Goal: Complete application form: Complete application form

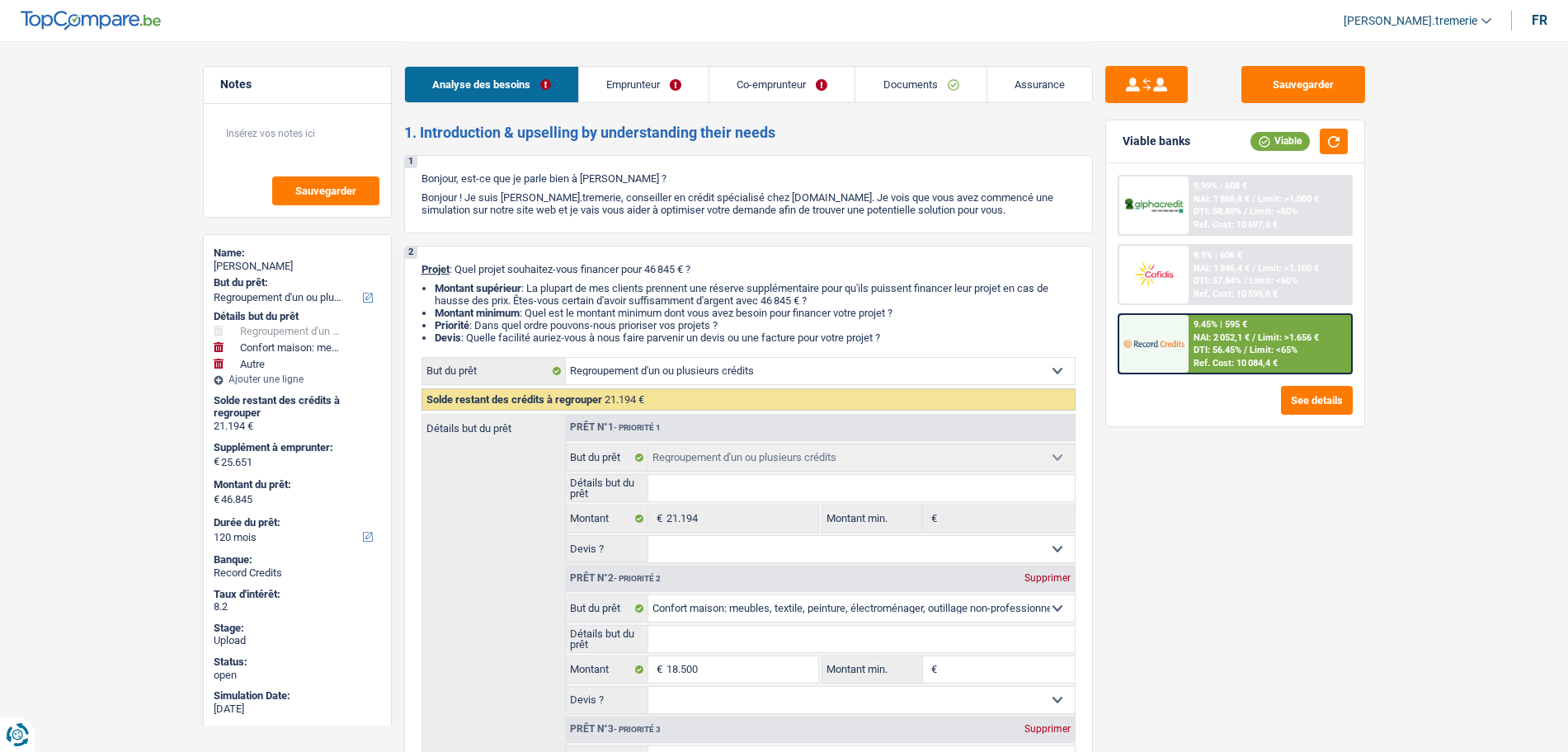
select select "refinancing"
select select "household"
select select "other"
select select "120"
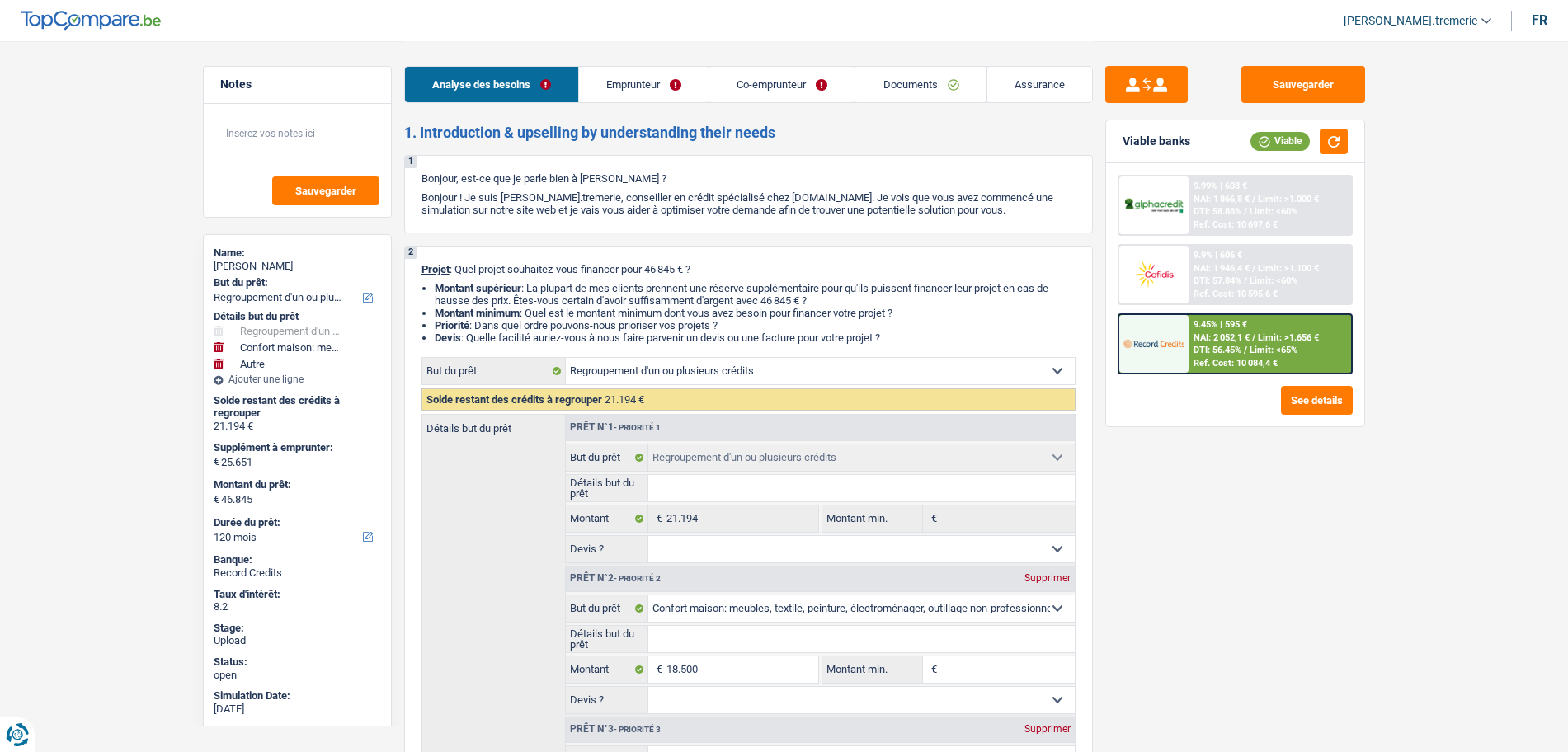
select select "refinancing"
select select "household"
select select "other"
select select "120"
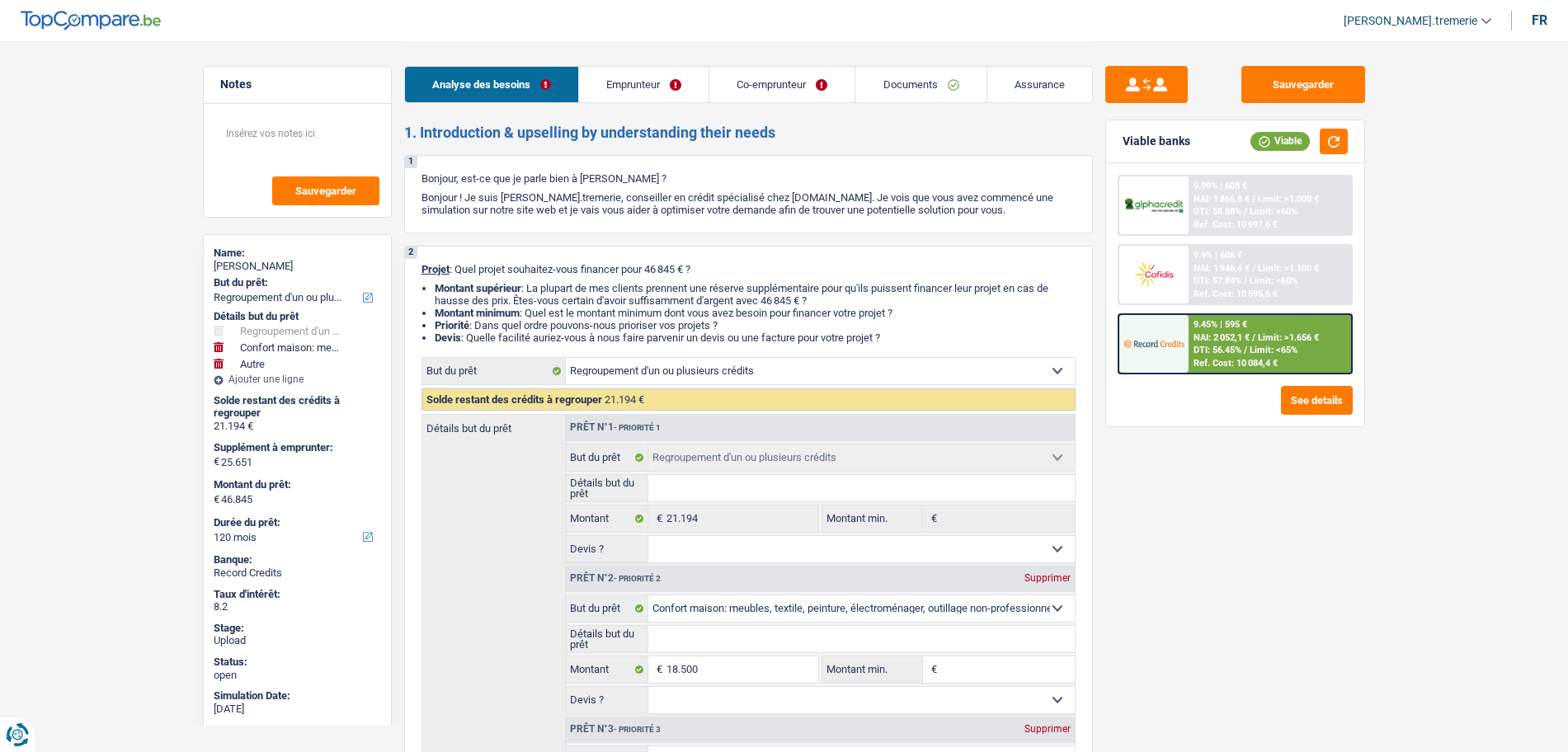
select select "publicEmployee"
select select "worker"
select select "familyAllowances"
select select "netSalary"
select select "mealVouchers"
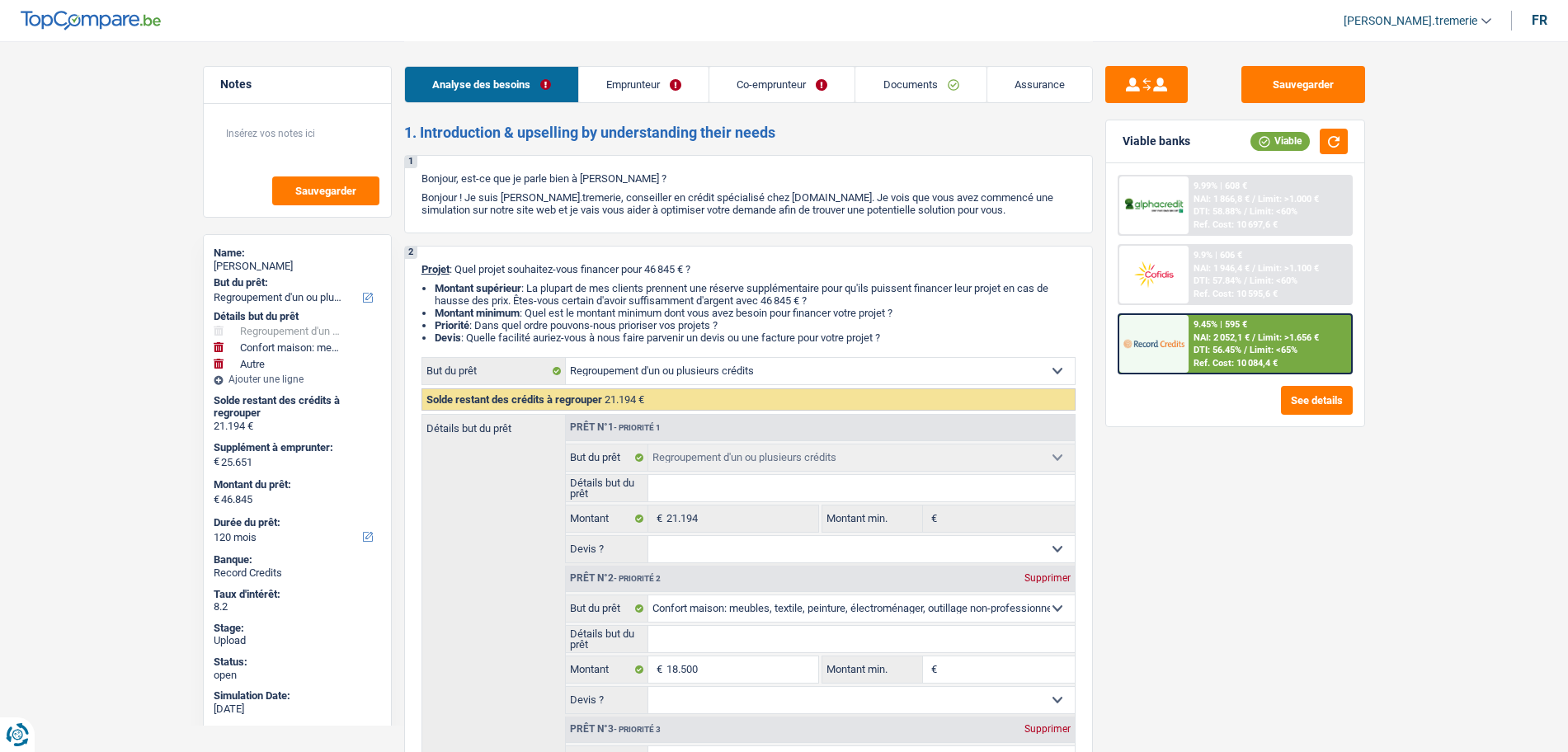
select select "netSalary"
select select "ownerWithMortgage"
select select "mortgage"
select select "240"
select select "carLoan"
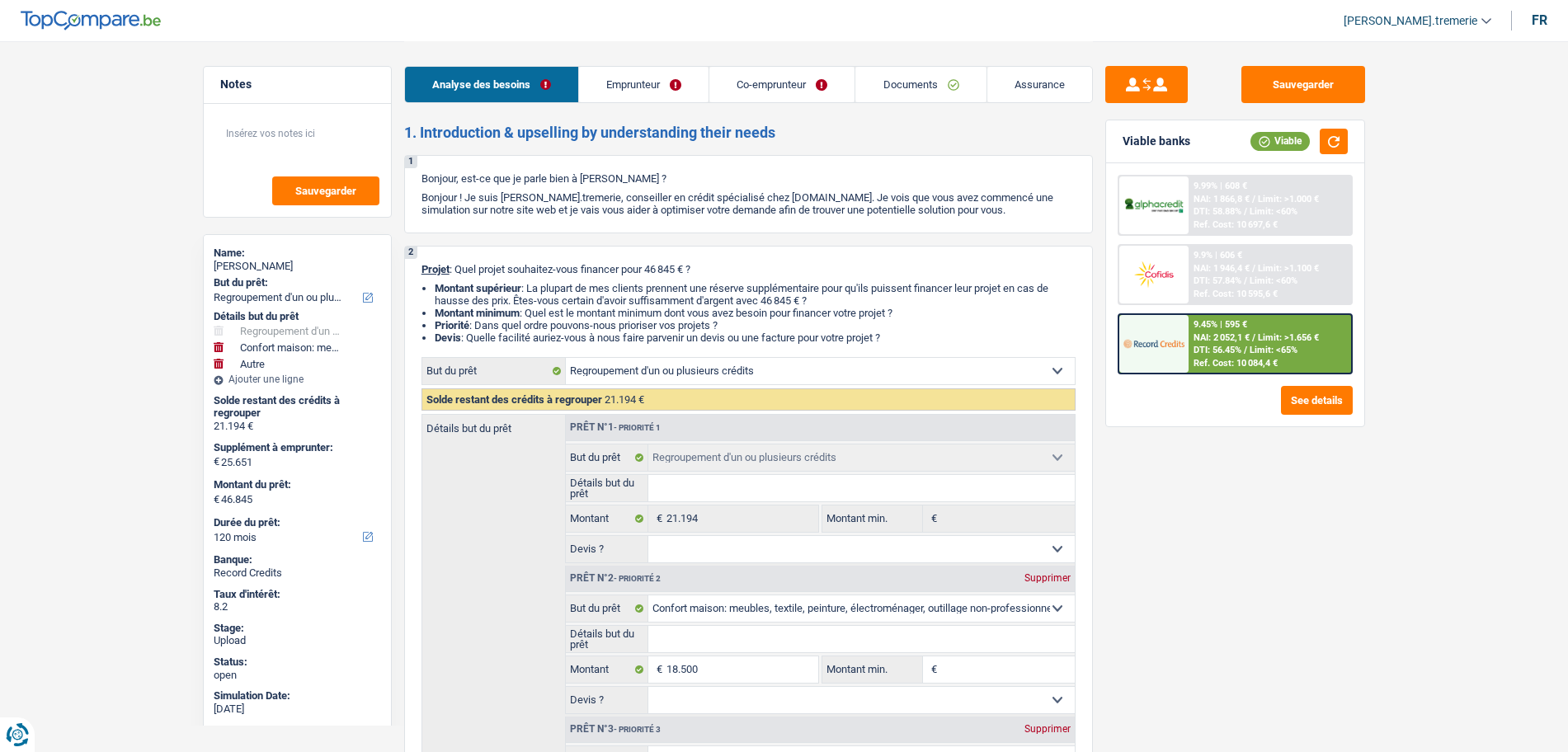
select select "72"
select select "personalLoan"
select select "other"
select select "48"
select select "cardOrCredit"
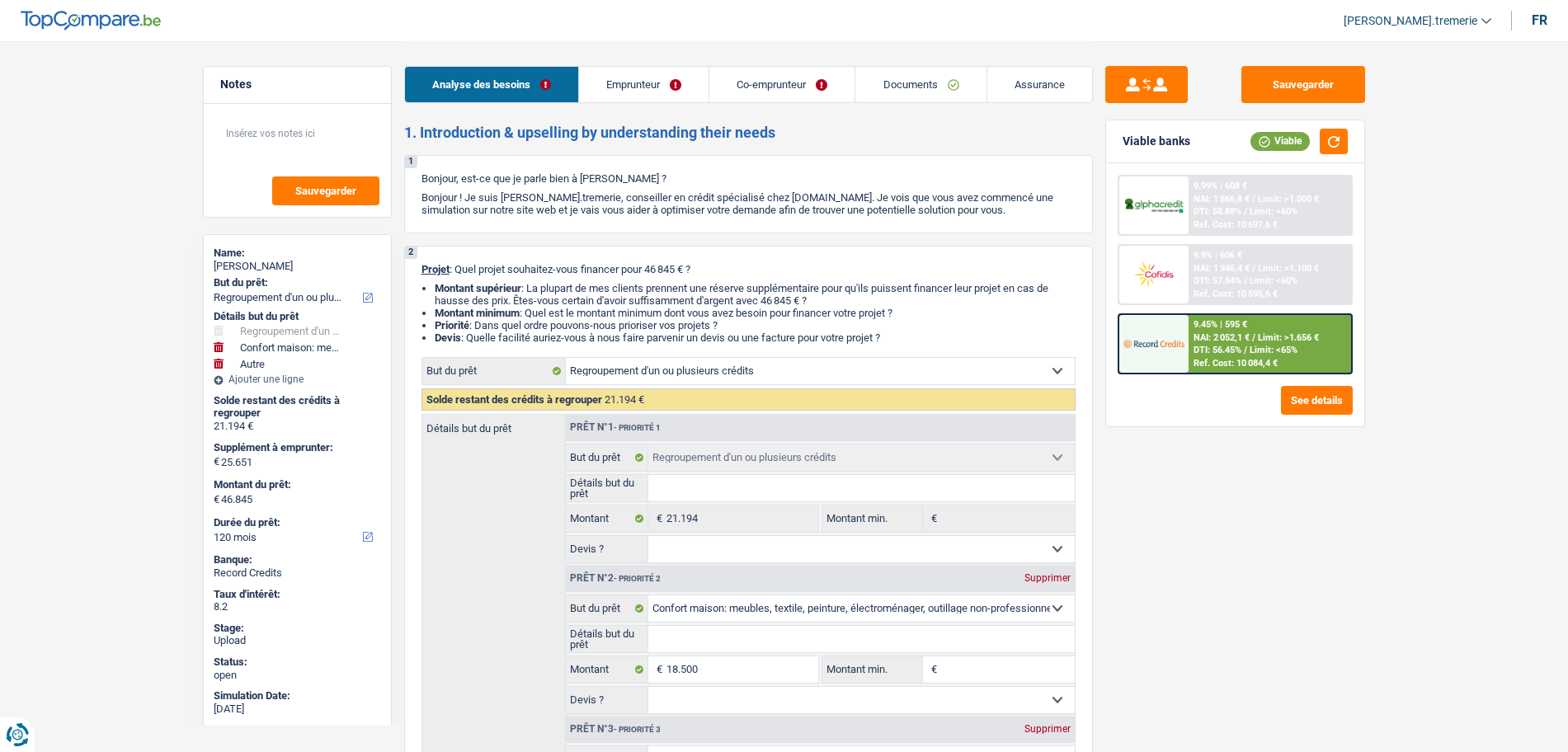
select select "cardOrCredit"
select select "refinancing"
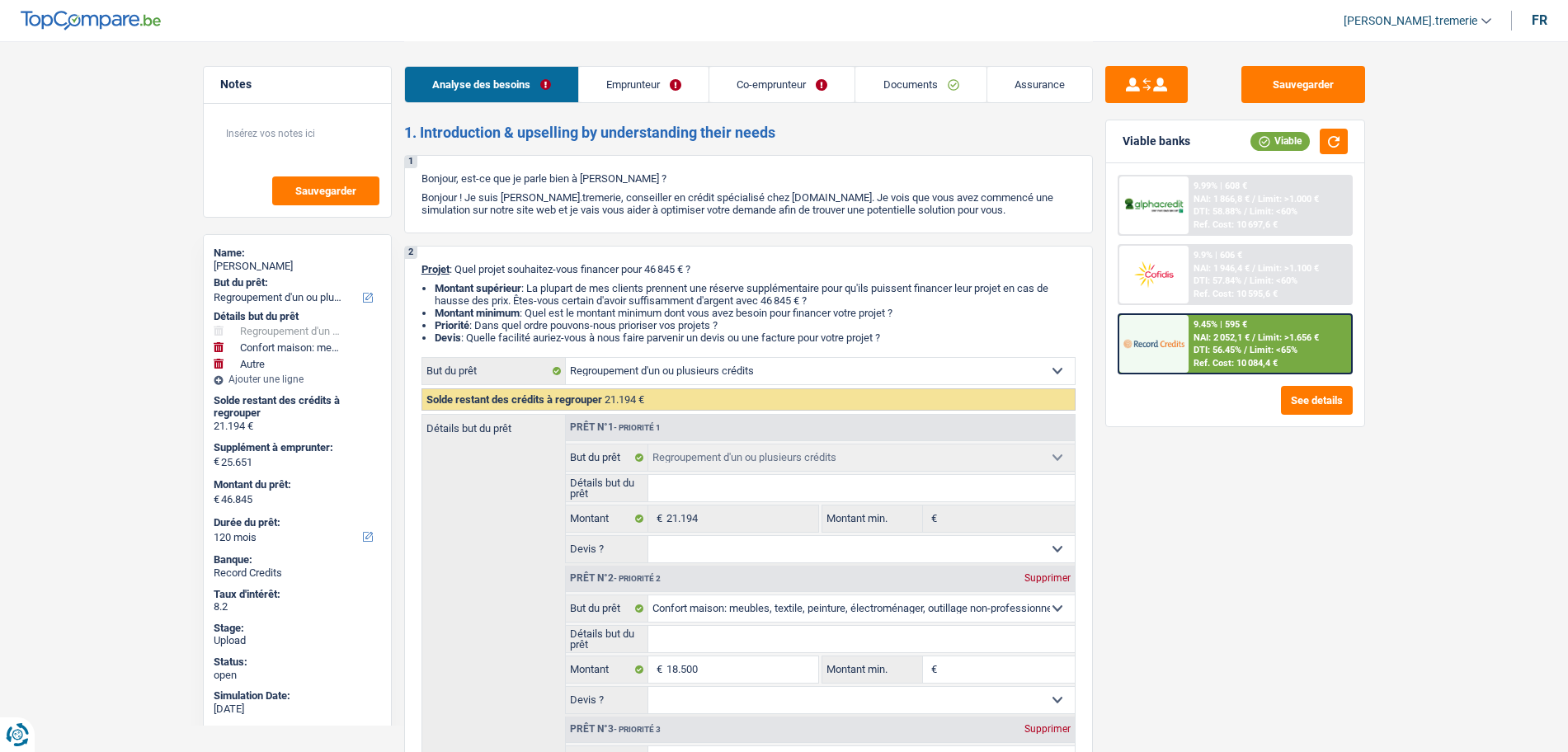
select select "household"
select select "other"
select select "120"
drag, startPoint x: 0, startPoint y: 0, endPoint x: 919, endPoint y: 87, distance: 923.1
click at [919, 87] on link "Documents" at bounding box center [921, 85] width 130 height 36
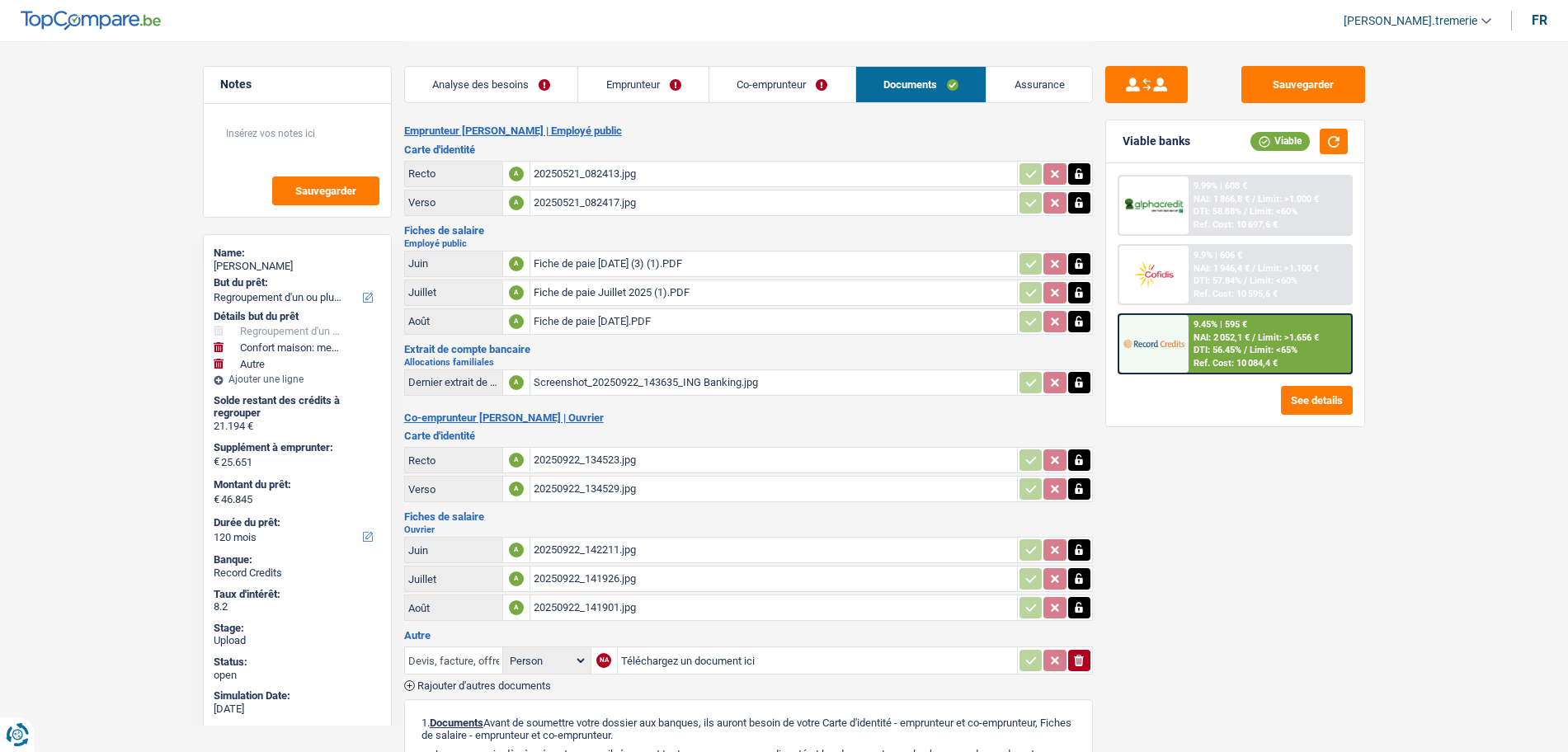
click at [446, 655] on input "Devis, facture, offre, bon de commande" at bounding box center [453, 661] width 91 height 26
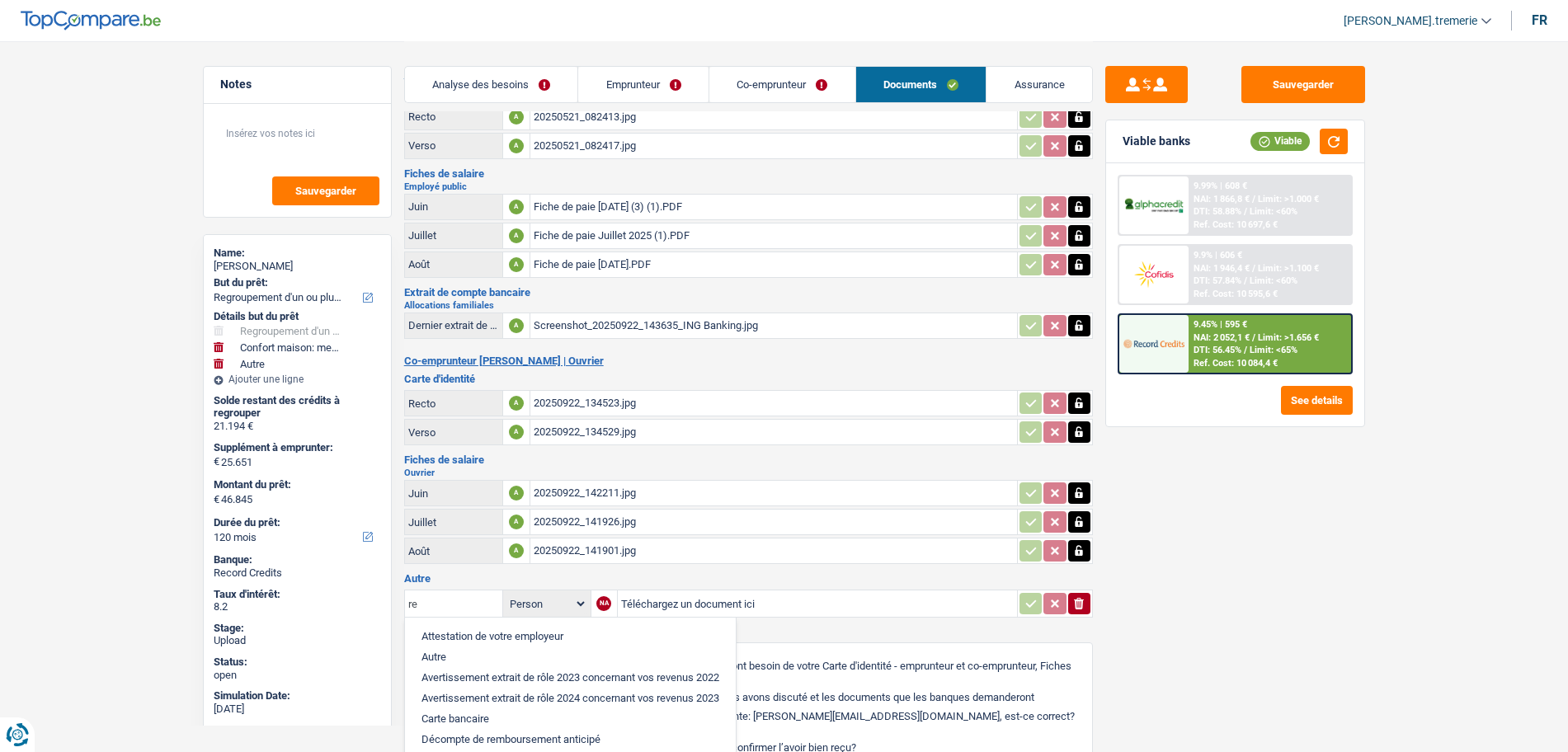
type input "r"
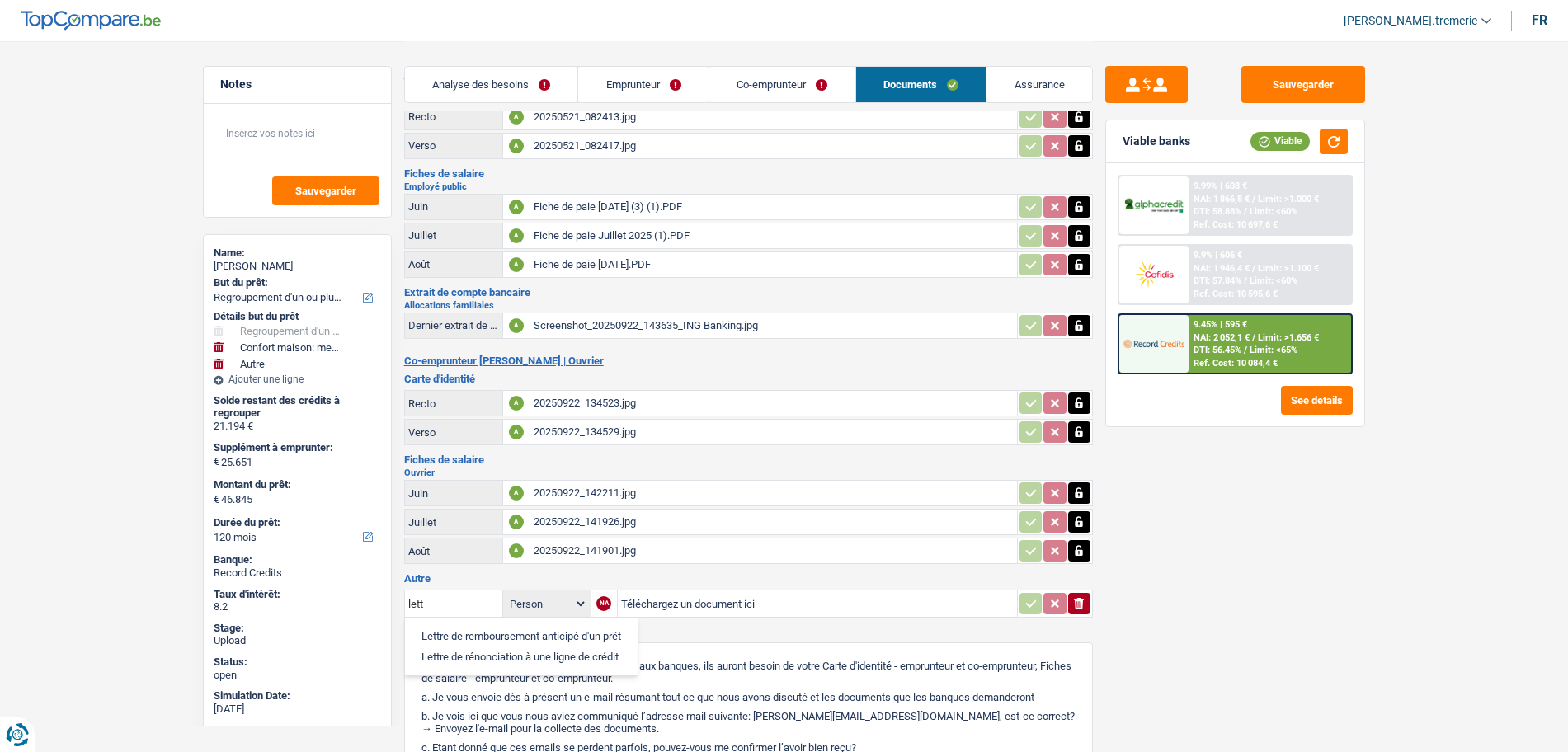
click at [555, 655] on li "Lettre de rénonciation à une ligne de crédit" at bounding box center [521, 657] width 216 height 20
type input "Lettre de rénonciation à une ligne de crédit"
click at [690, 599] on input "Téléchargez un document ici" at bounding box center [817, 603] width 393 height 25
type input "C:\fakepath\renonciation buyway.jpg"
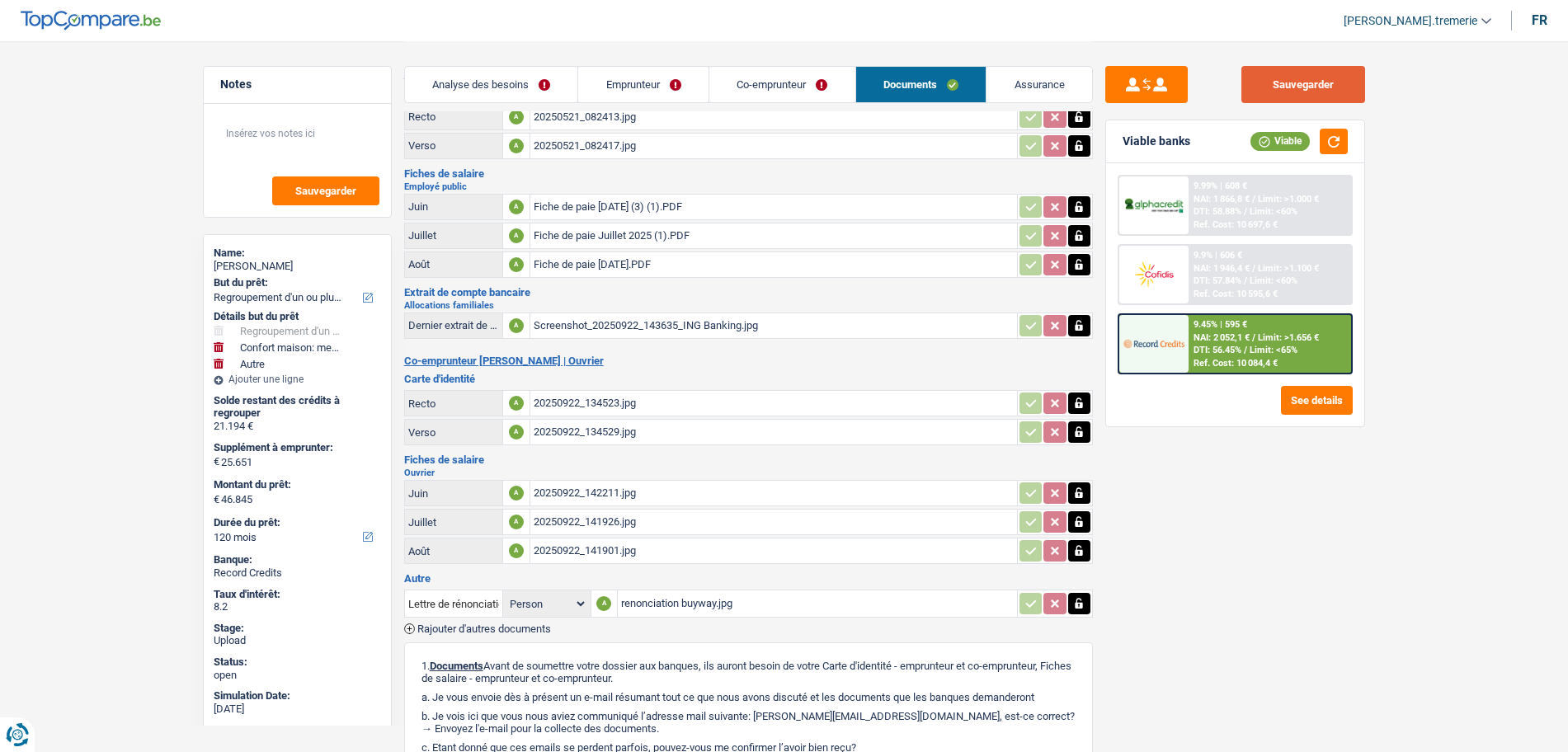
click at [1289, 76] on button "Sauvegarder" at bounding box center [1304, 85] width 124 height 37
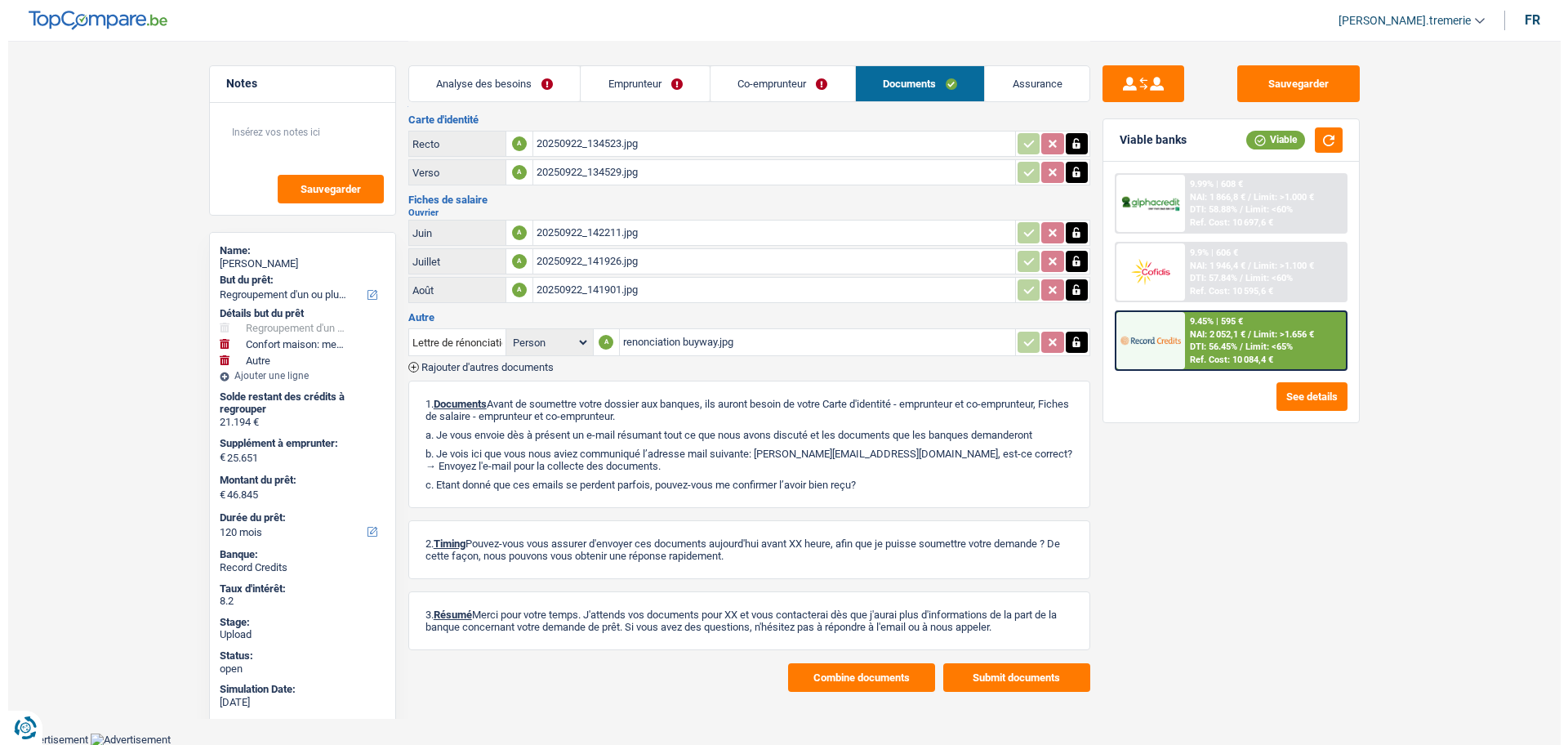
scroll to position [311, 0]
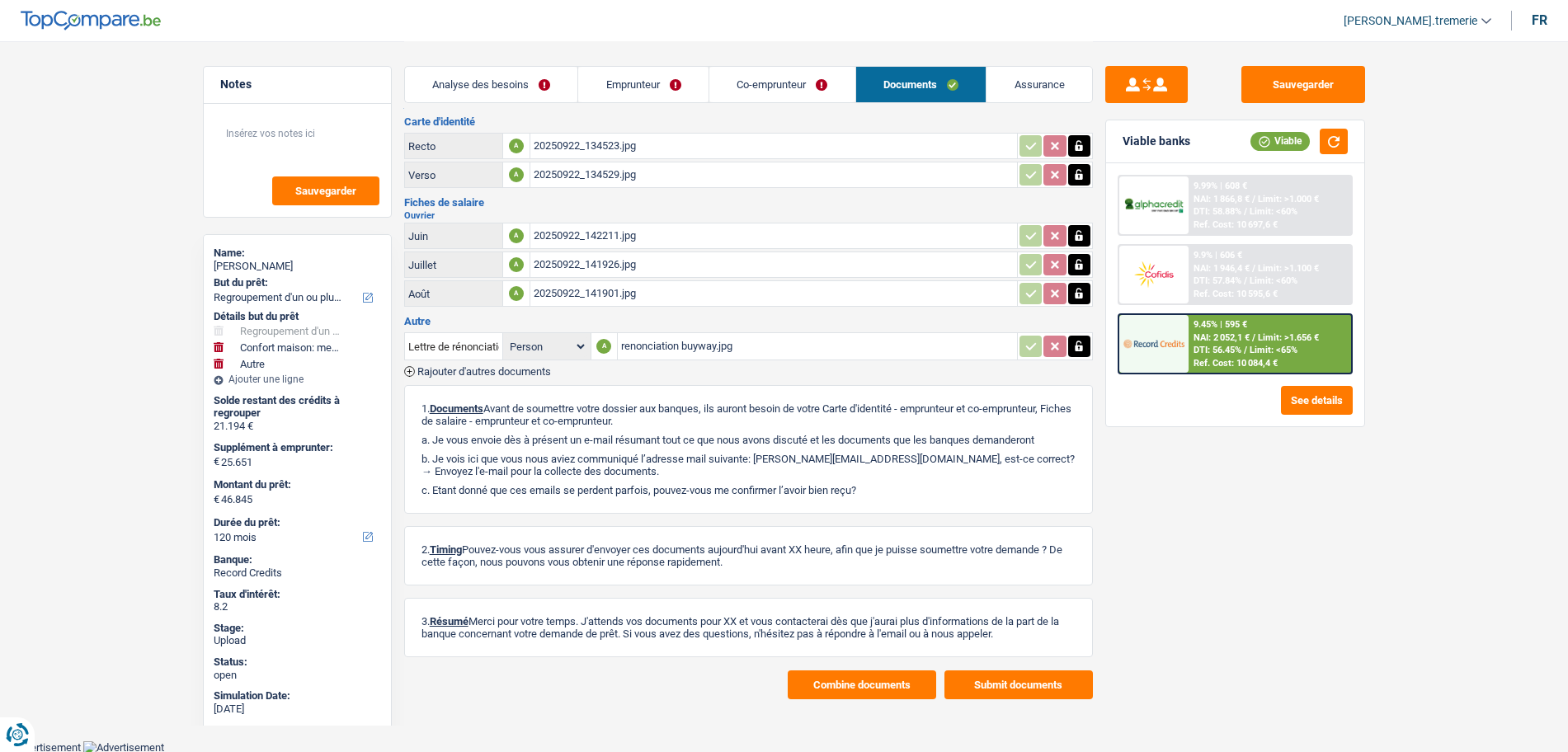
click at [817, 674] on button "Combine documents" at bounding box center [862, 685] width 148 height 29
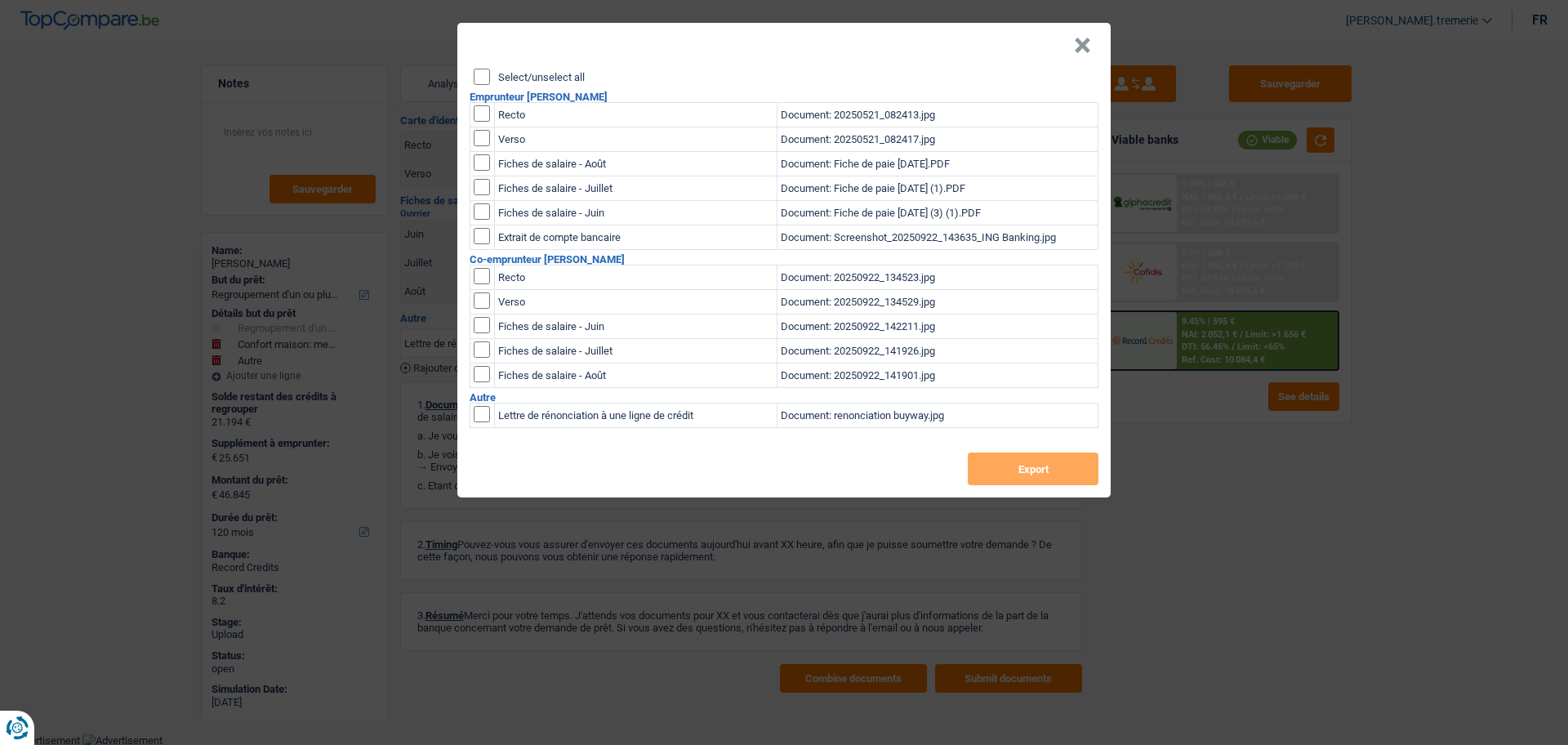
click at [479, 414] on input "checkbox" at bounding box center [481, 414] width 16 height 16
checkbox input "true"
click at [1032, 471] on button "Export" at bounding box center [1033, 469] width 131 height 33
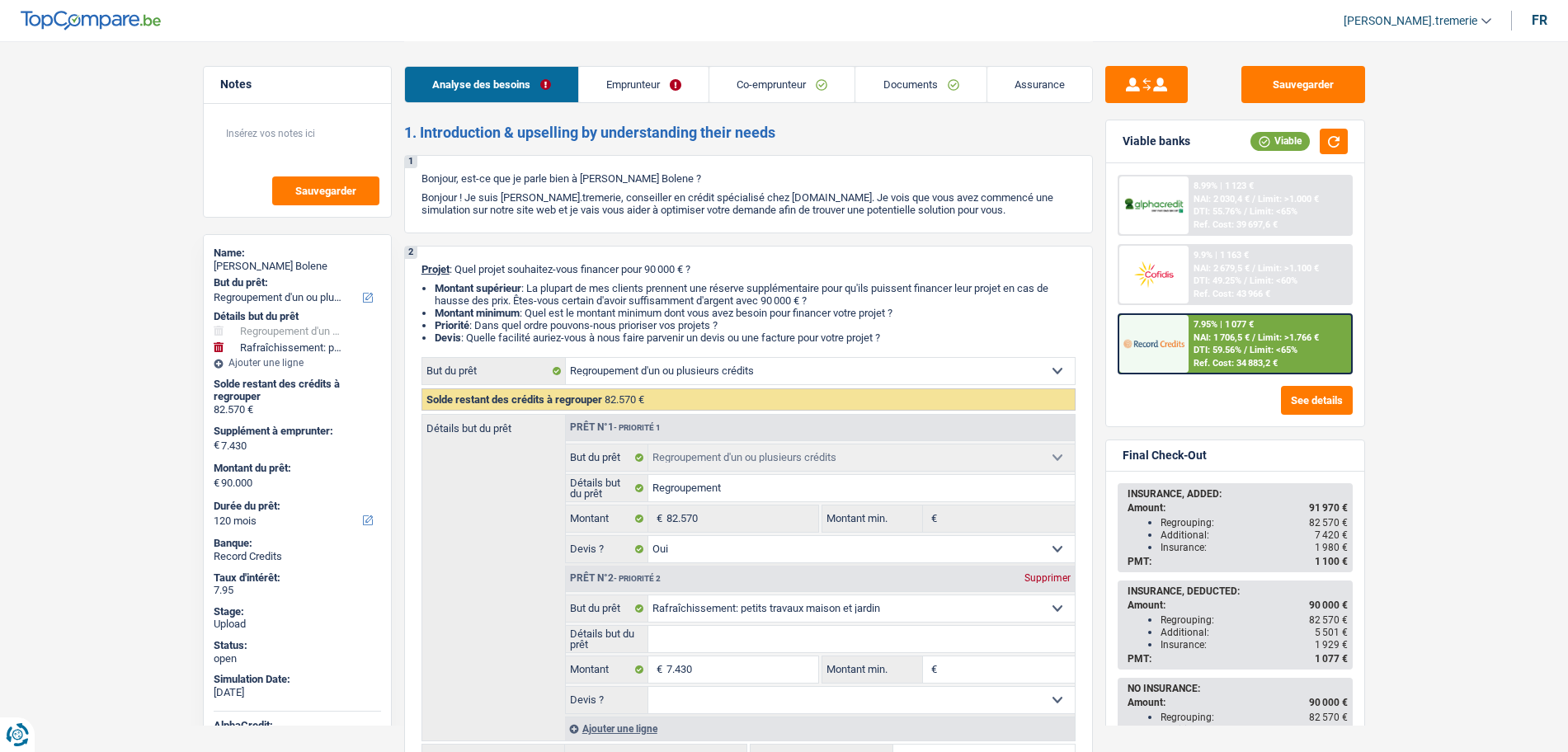
select select "refinancing"
select select "houseOrGarden"
select select "120"
select select "refinancing"
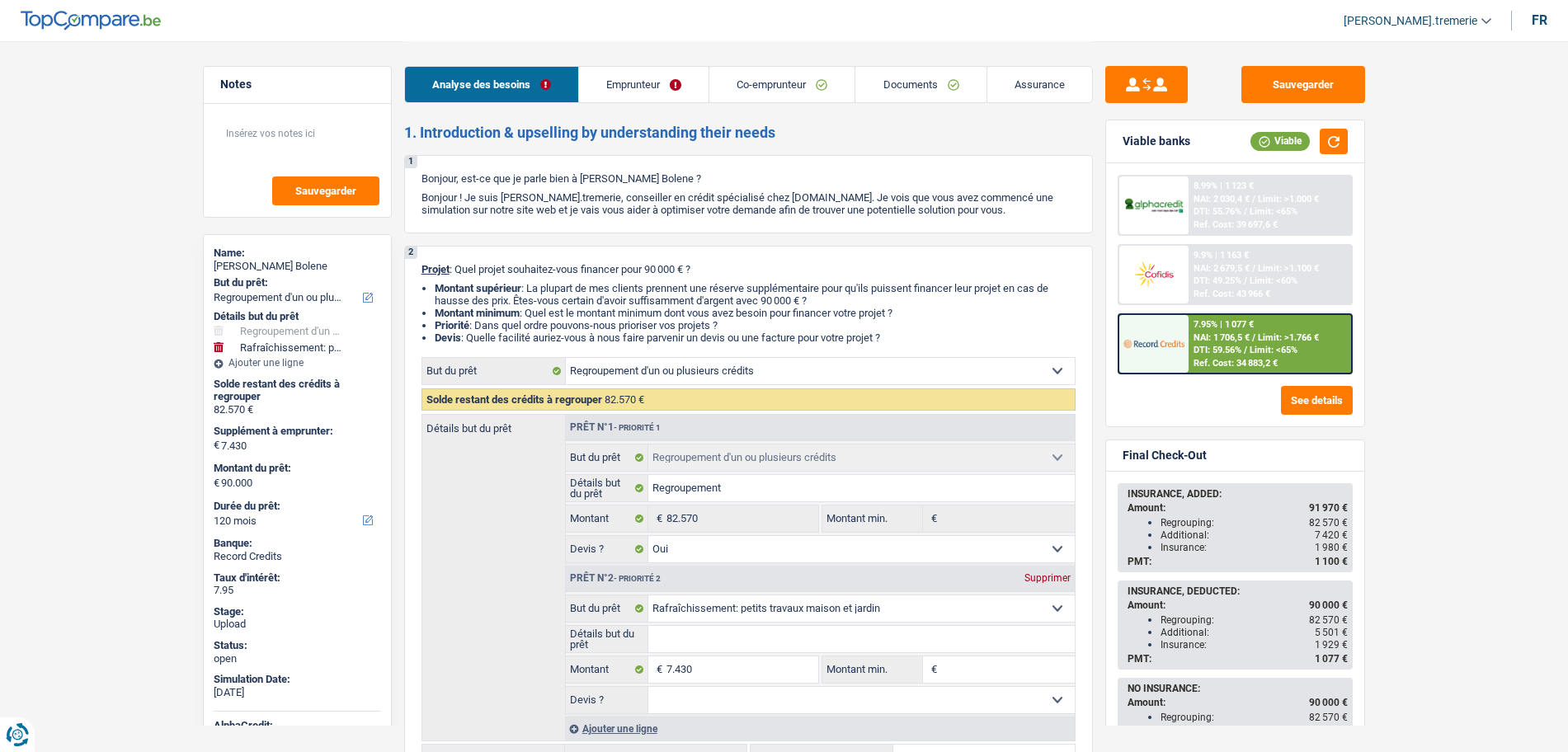
select select "refinancing"
select select "yes"
select select "houseOrGarden"
select select "120"
select select "privateEmployee"
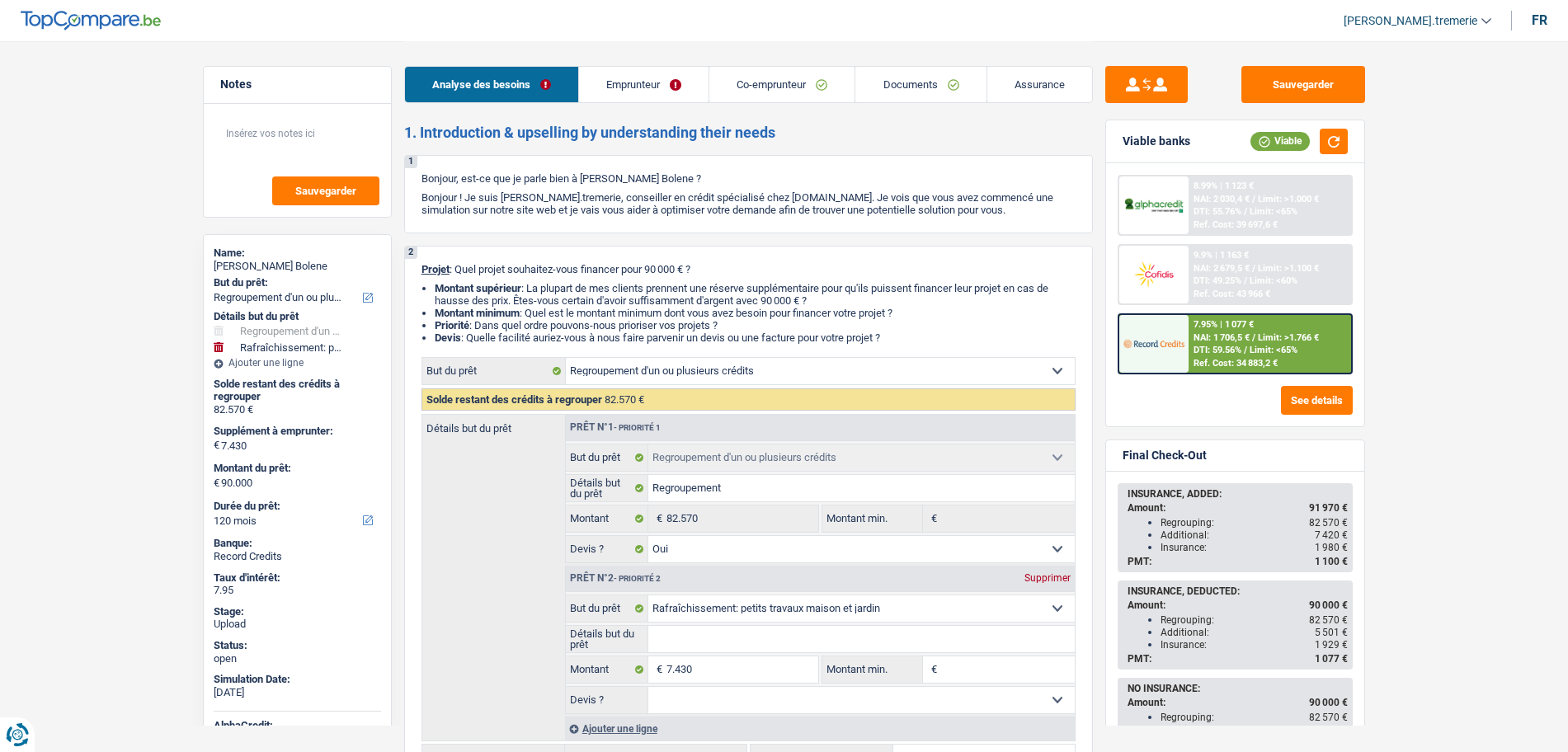
select select "housewife"
select select "netSalary"
select select "mealVouchers"
select select "familyAllowances"
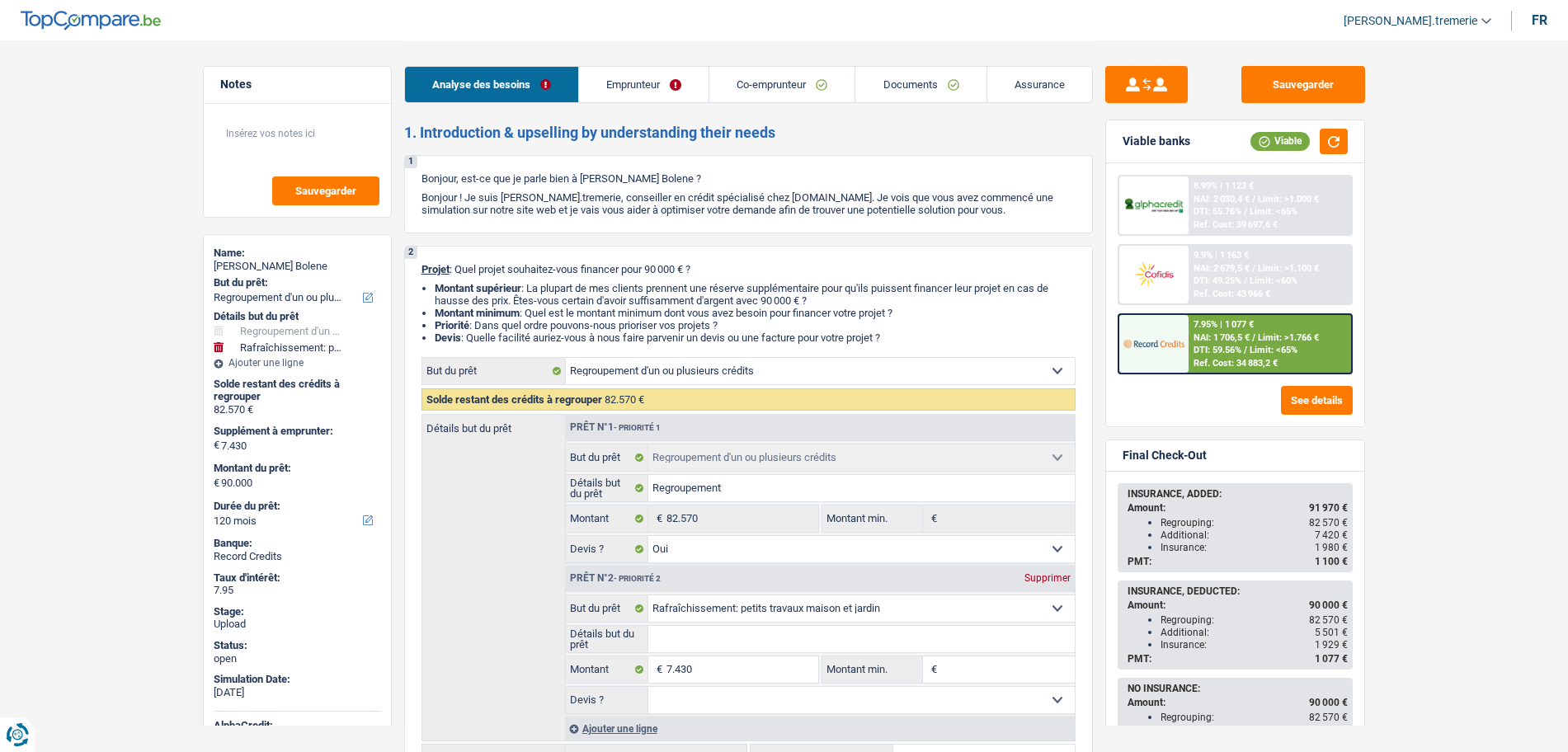
select select "ownerWithMortgage"
select select "personalLoan"
select select "homeFurnishingOrRelocation"
select select "120"
select select "carLoan"
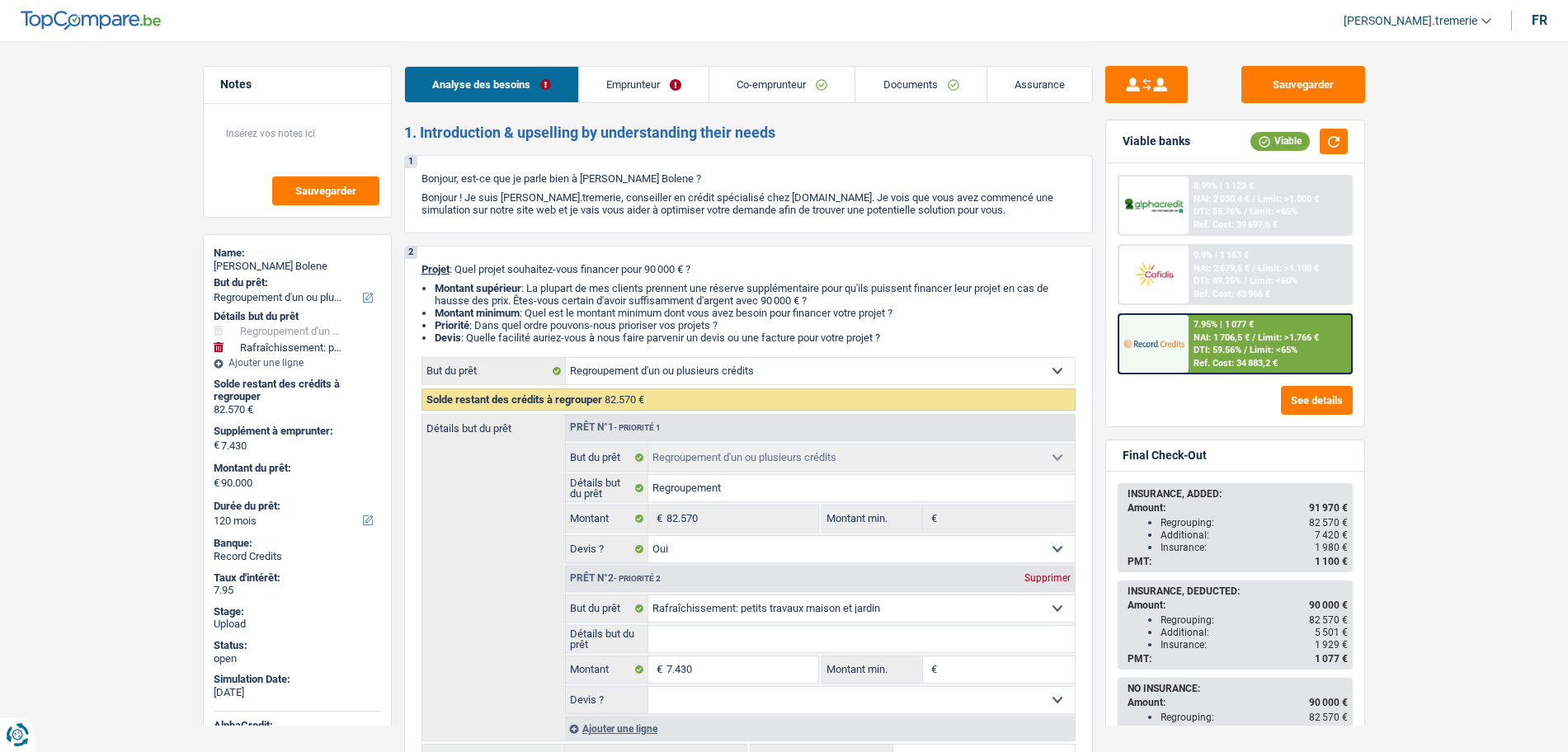
select select "60"
select select "cardOrCredit"
select select "renovationLoan"
select select "120"
select select "renovationLoan"
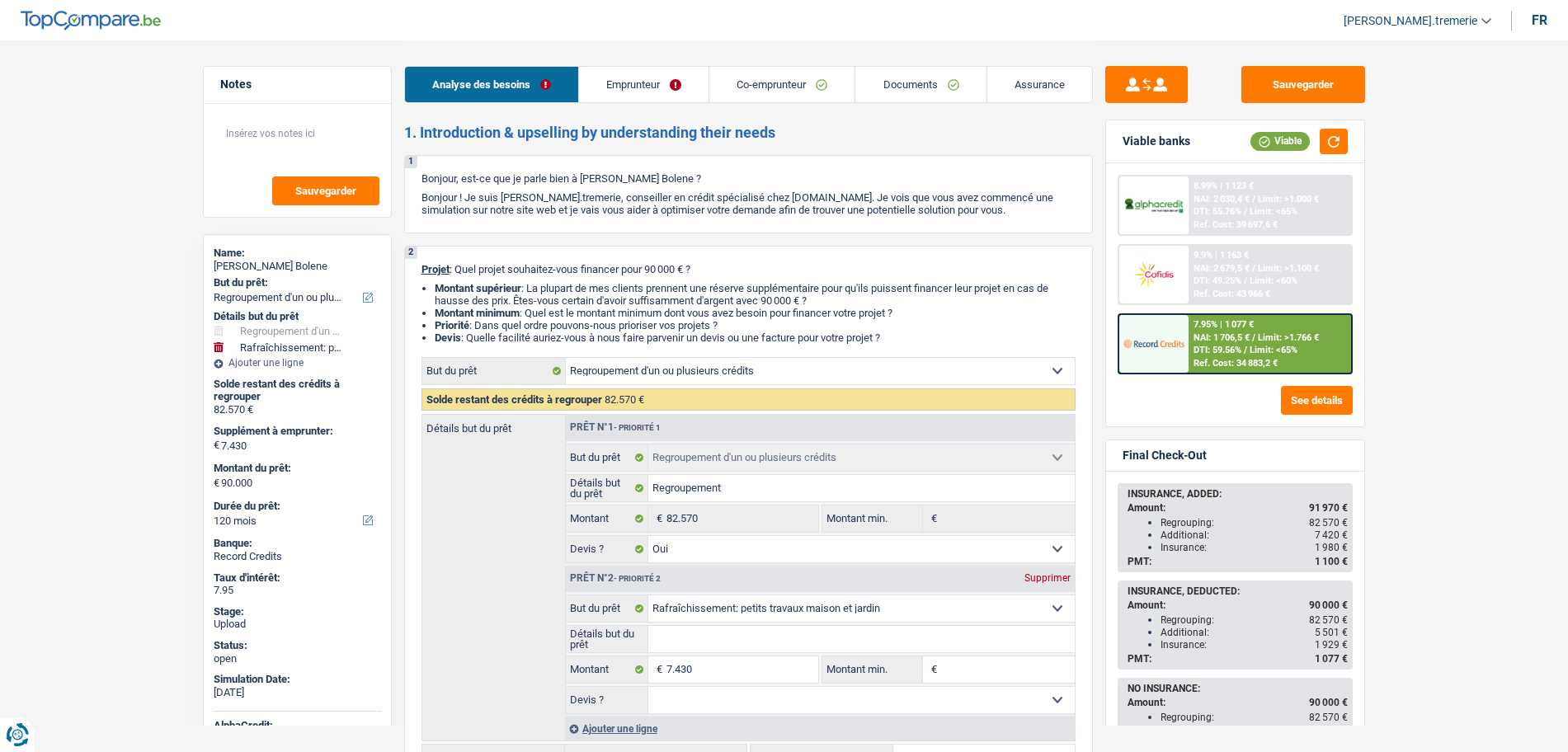
select select "120"
select select "cardOrCredit"
select select "renovationLoan"
select select "120"
select select "mortgage"
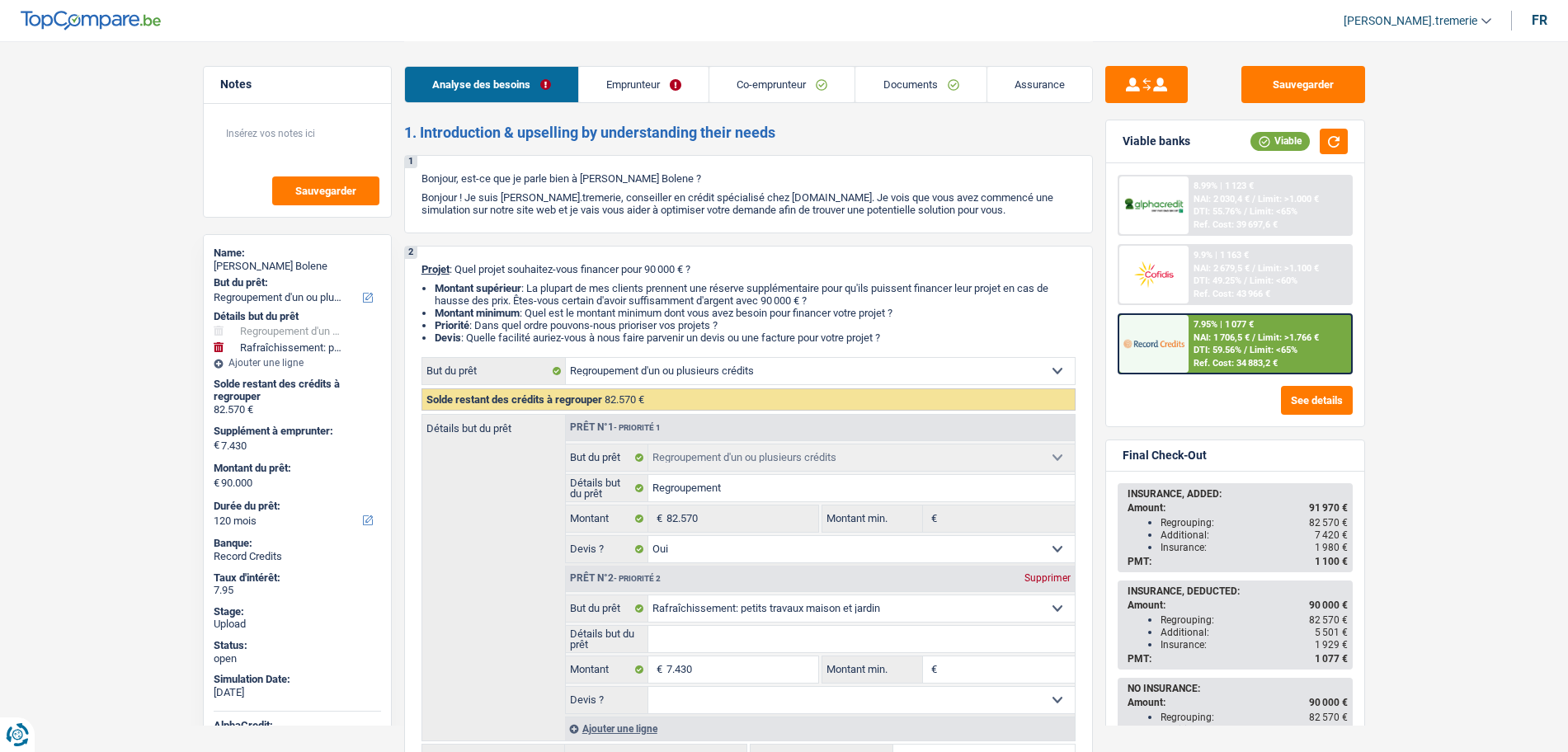
select select "360"
select select "refinancing"
select select "yes"
select select "houseOrGarden"
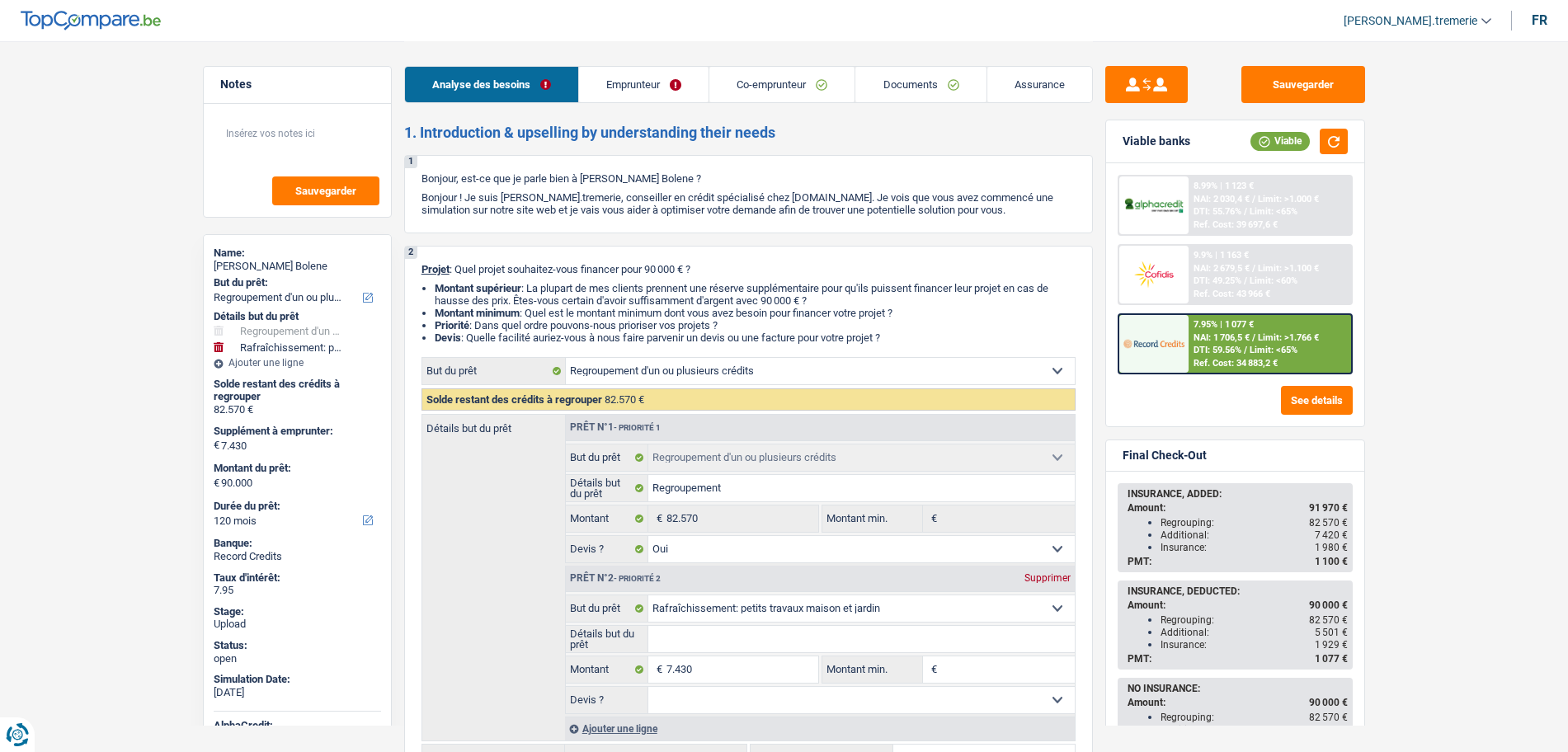
select select "120"
click at [917, 90] on link "Documents" at bounding box center [921, 85] width 130 height 36
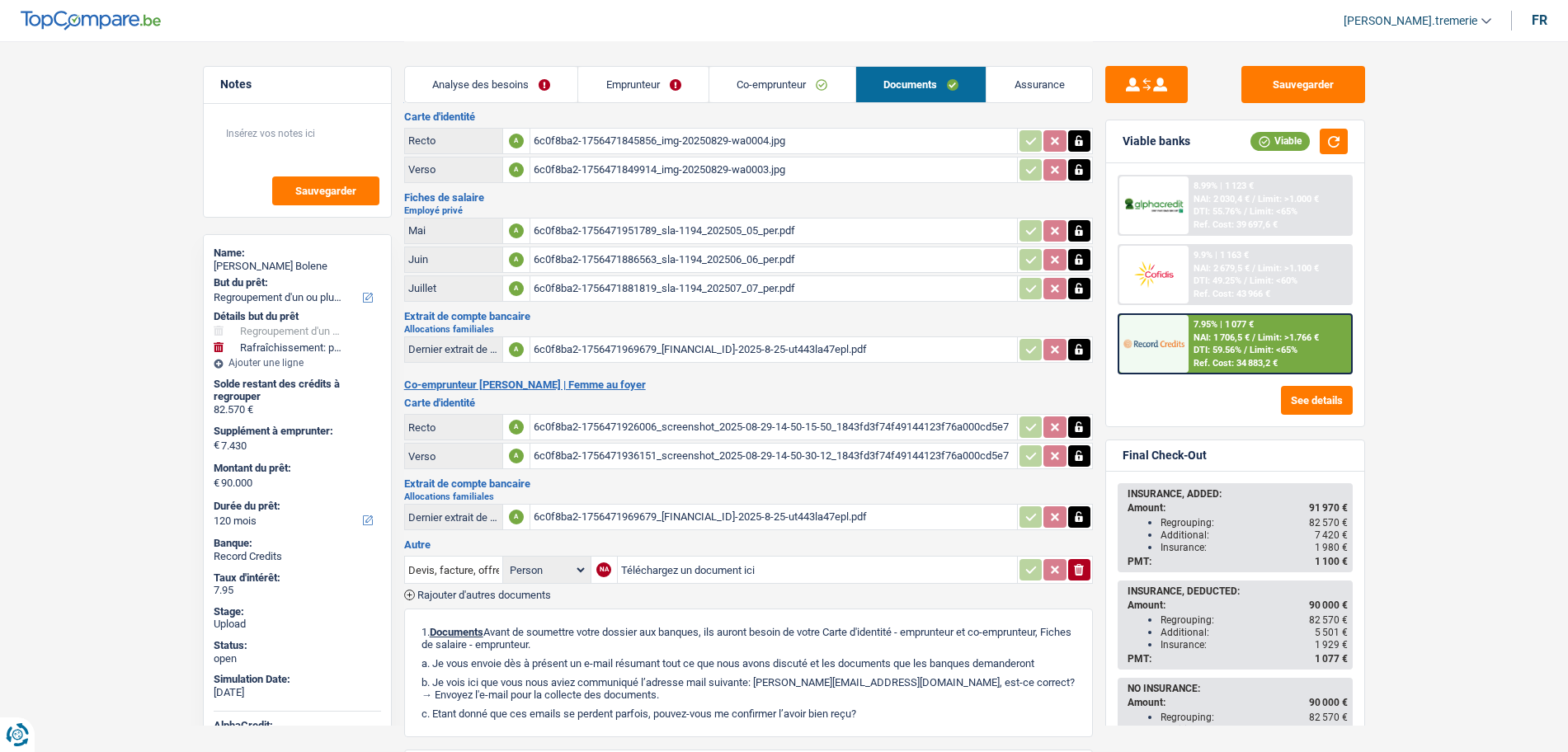
scroll to position [34, 0]
click at [468, 561] on input "Devis, facture, offre, bon de commande" at bounding box center [453, 568] width 91 height 26
click at [495, 604] on li "Précompte immobilier" at bounding box center [498, 601] width 169 height 20
type input "Précompte immobilier"
click at [687, 561] on input "Téléchargez un document ici" at bounding box center [817, 568] width 393 height 25
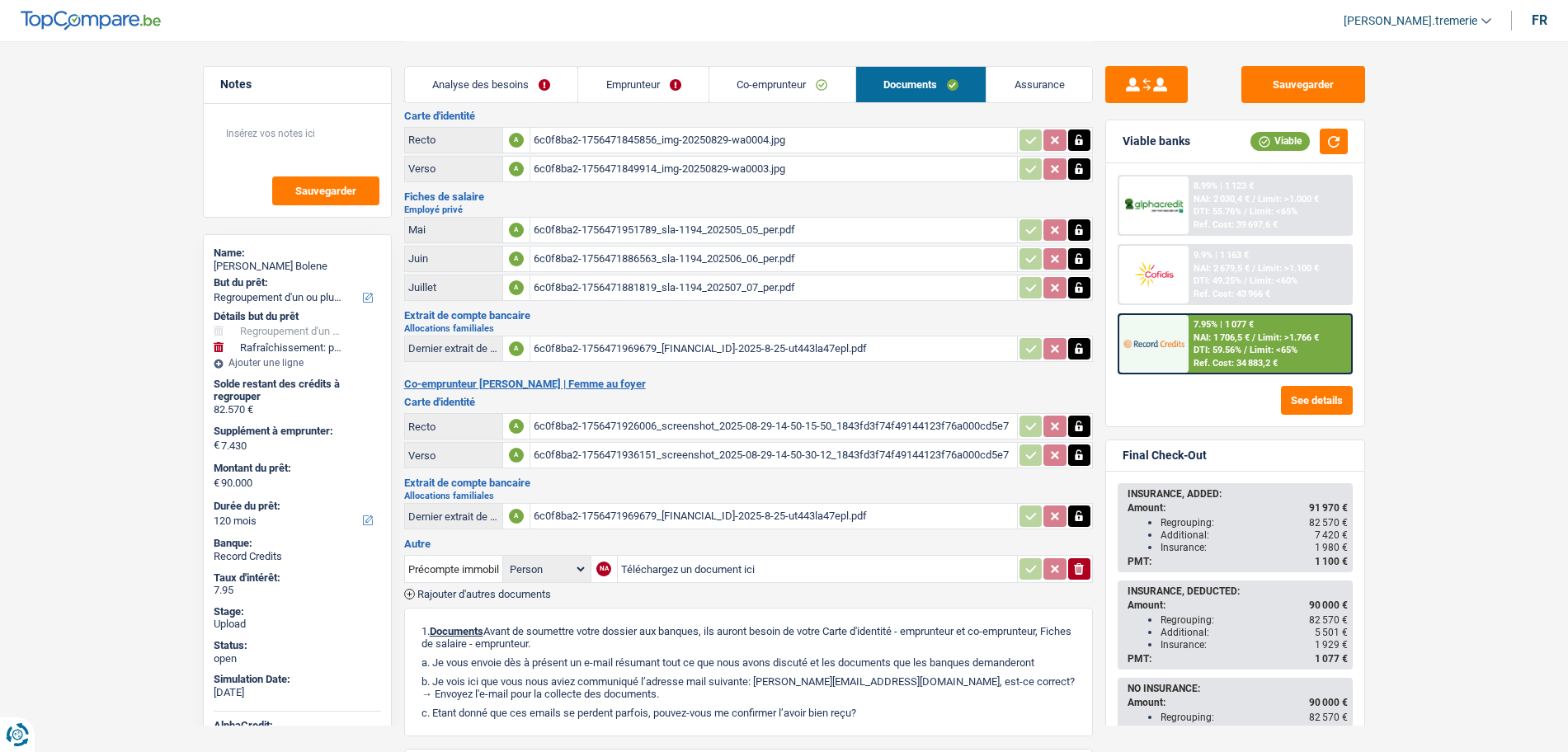
click at [695, 567] on input "Téléchargez un document ici" at bounding box center [817, 568] width 393 height 25
type input "C:\fakepath\Précompte immobilier 2025.pdf"
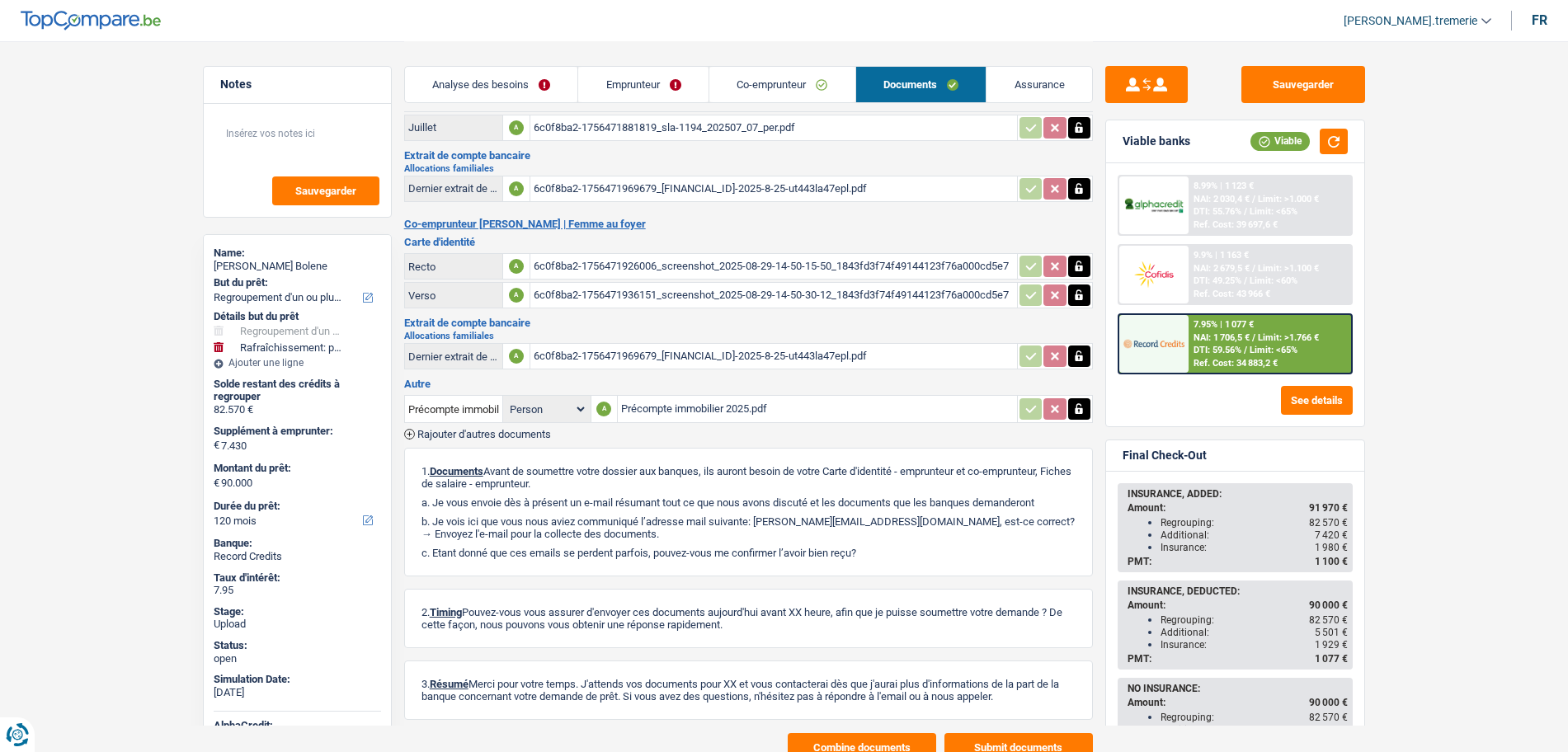
scroll to position [257, 0]
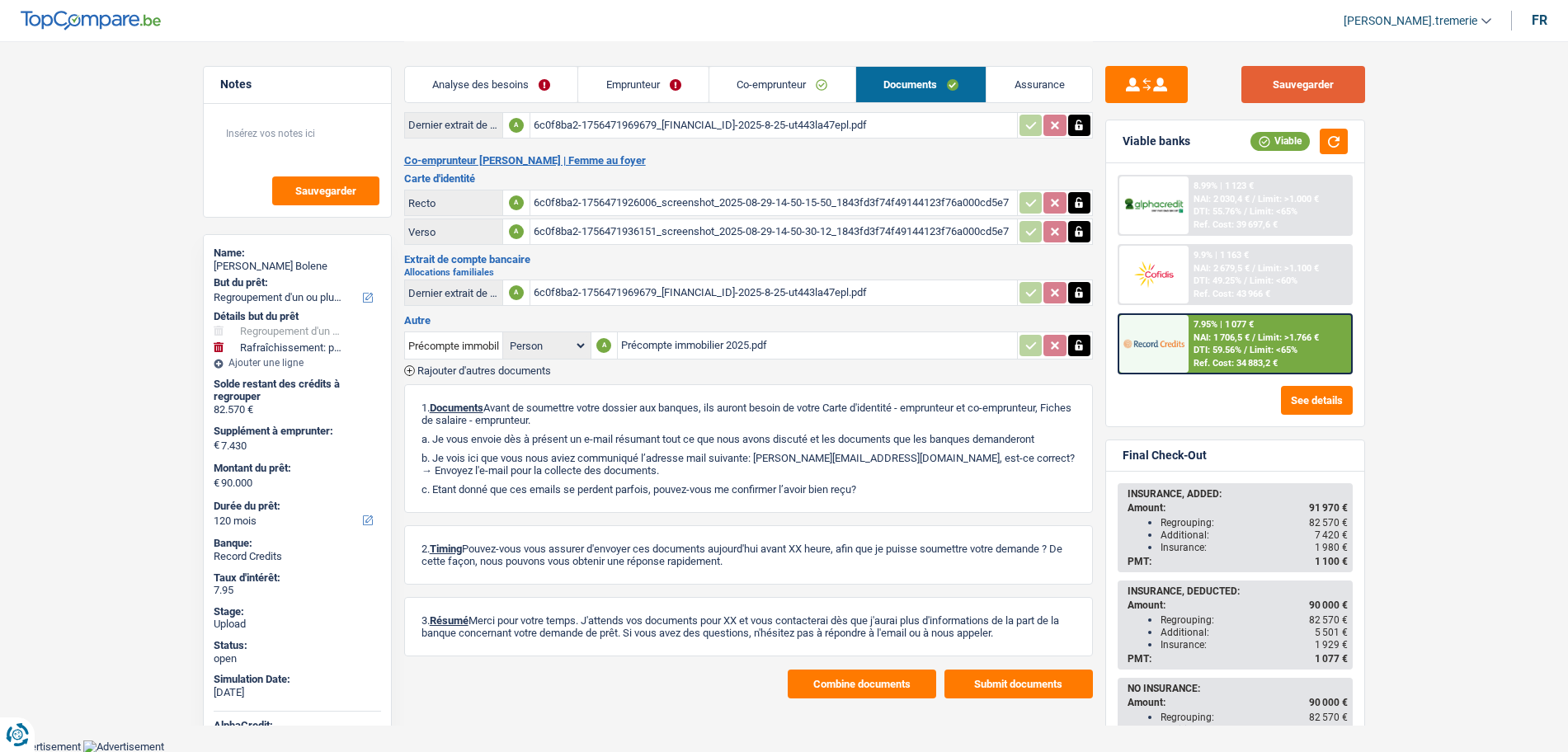
click at [1331, 91] on button "Sauvegarder" at bounding box center [1304, 85] width 124 height 37
